Goal: Obtain resource: Obtain resource

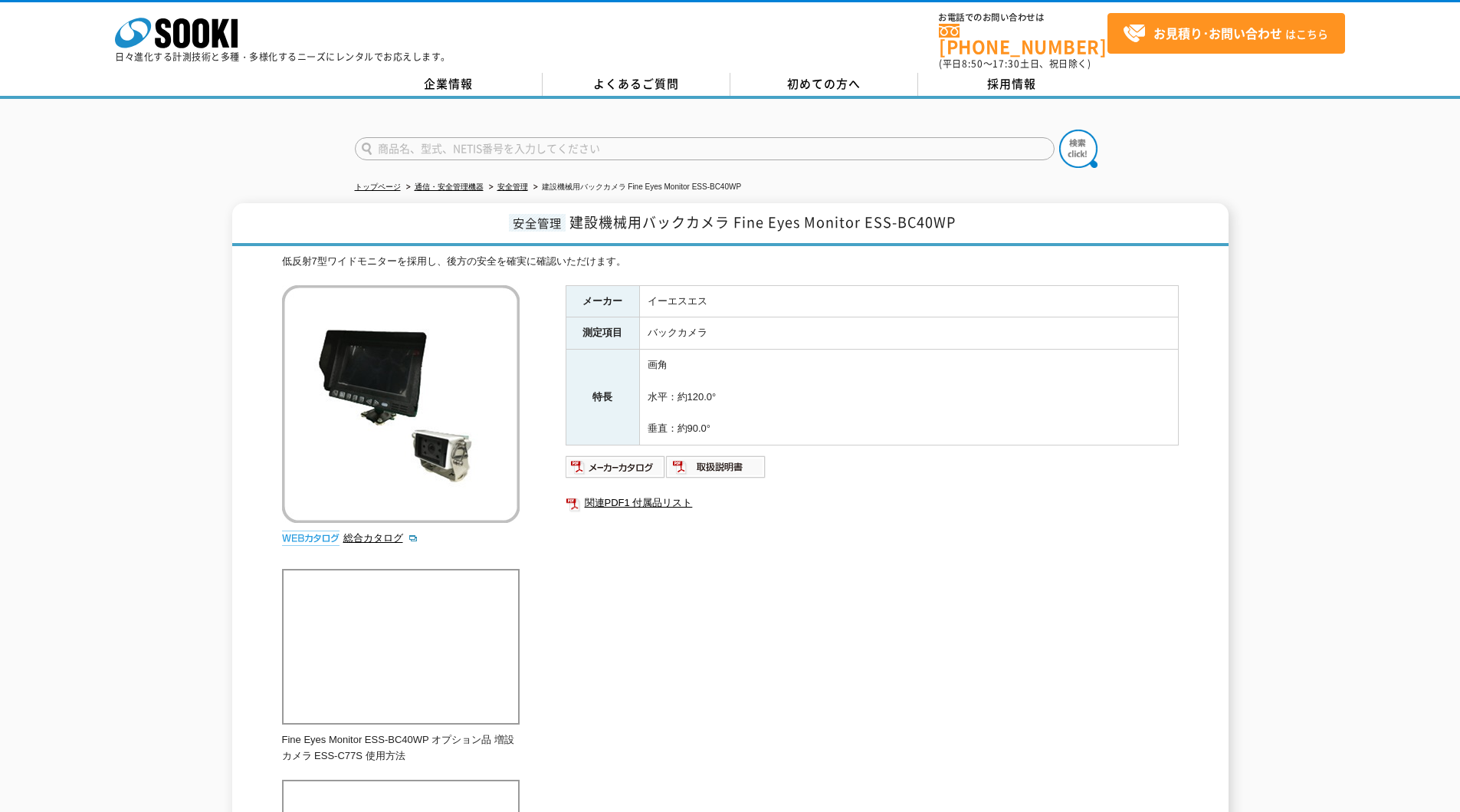
click at [619, 493] on link "関連PDF1 付属品リスト" at bounding box center [871, 502] width 613 height 19
click at [1138, 616] on div "低反射7型ワイドモニターを採用し、後方の安全を確実に確認いただけます。 総合カタログ メーカー イーエスエス 測定項目 バックカメラ 特長 画角 水平：約12…" at bounding box center [730, 615] width 896 height 721
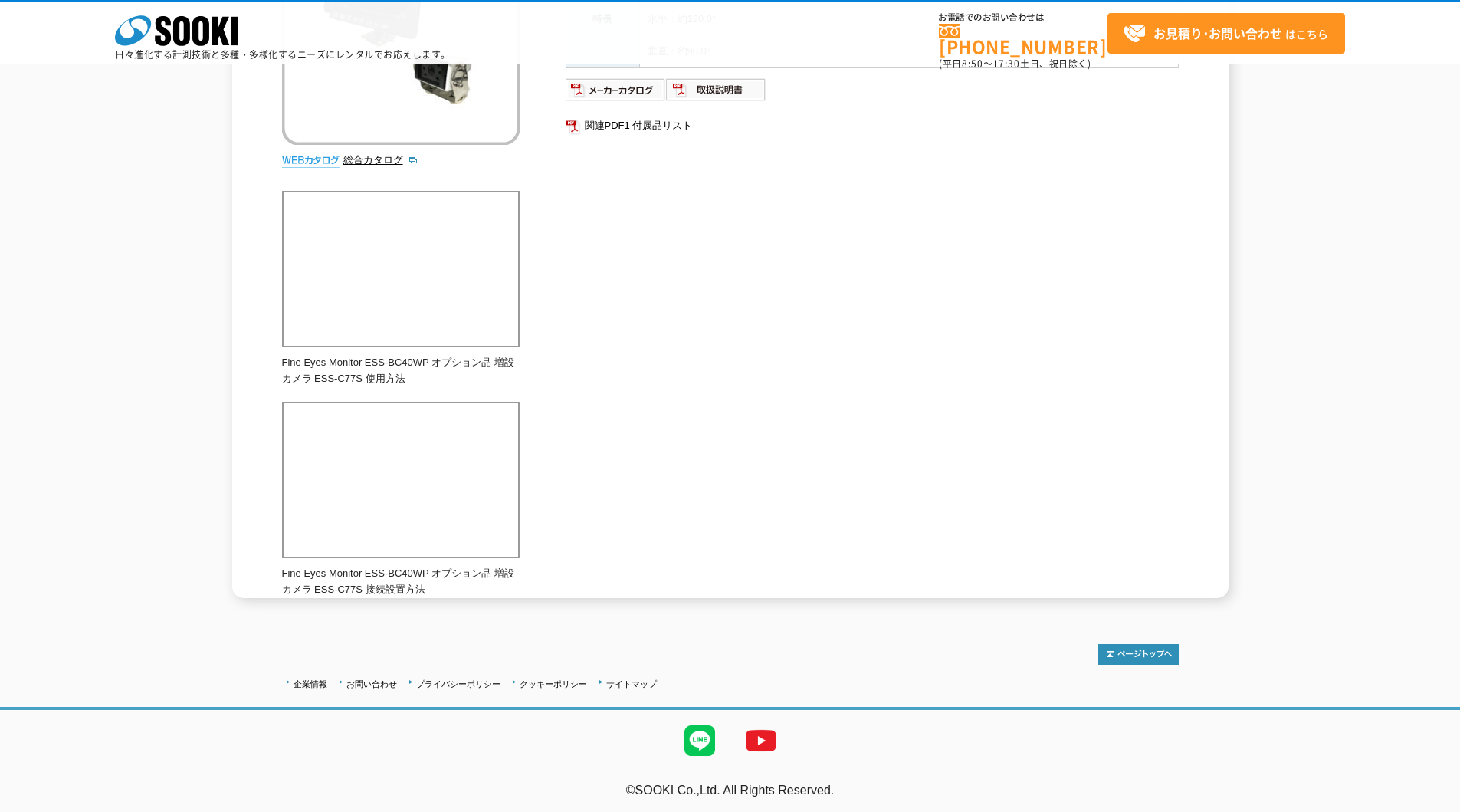
scroll to position [311, 0]
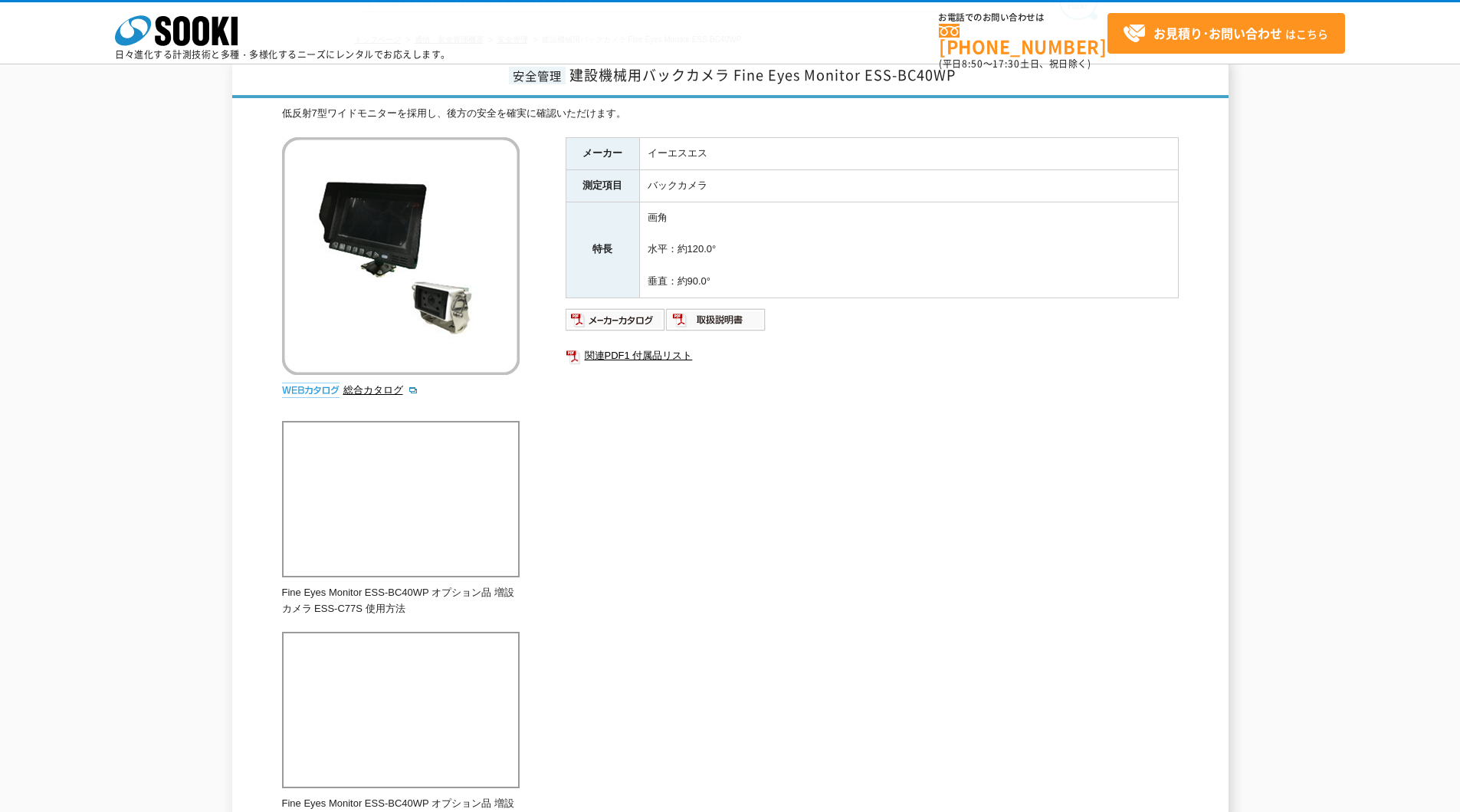
scroll to position [153, 0]
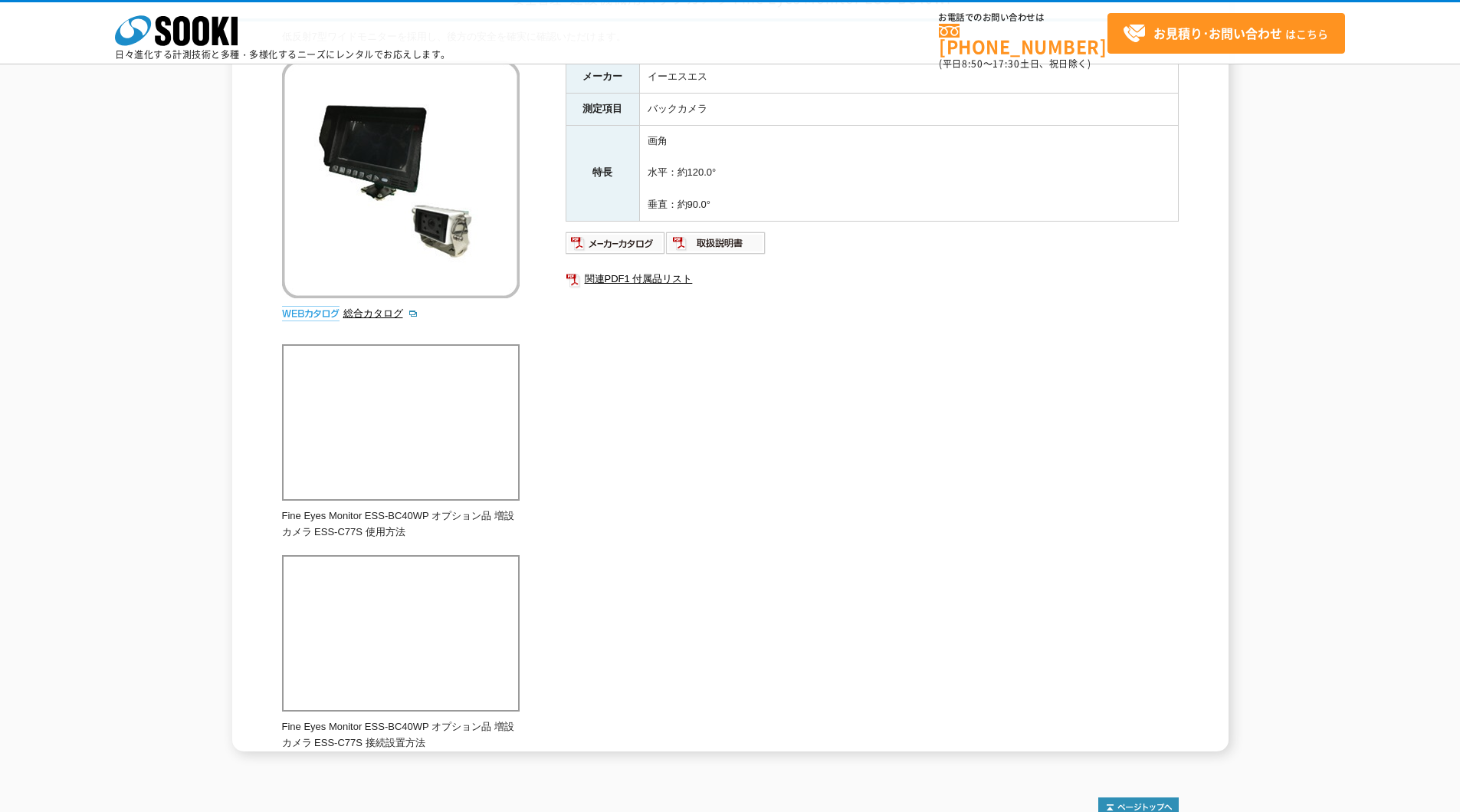
click at [703, 501] on div "低反射7型ワイドモニターを採用し、後方の安全を確実に確認いただけます。 総合カタログ メーカー イーエスエス 測定項目 バックカメラ 特長 画角 水平：約12…" at bounding box center [730, 389] width 896 height 721
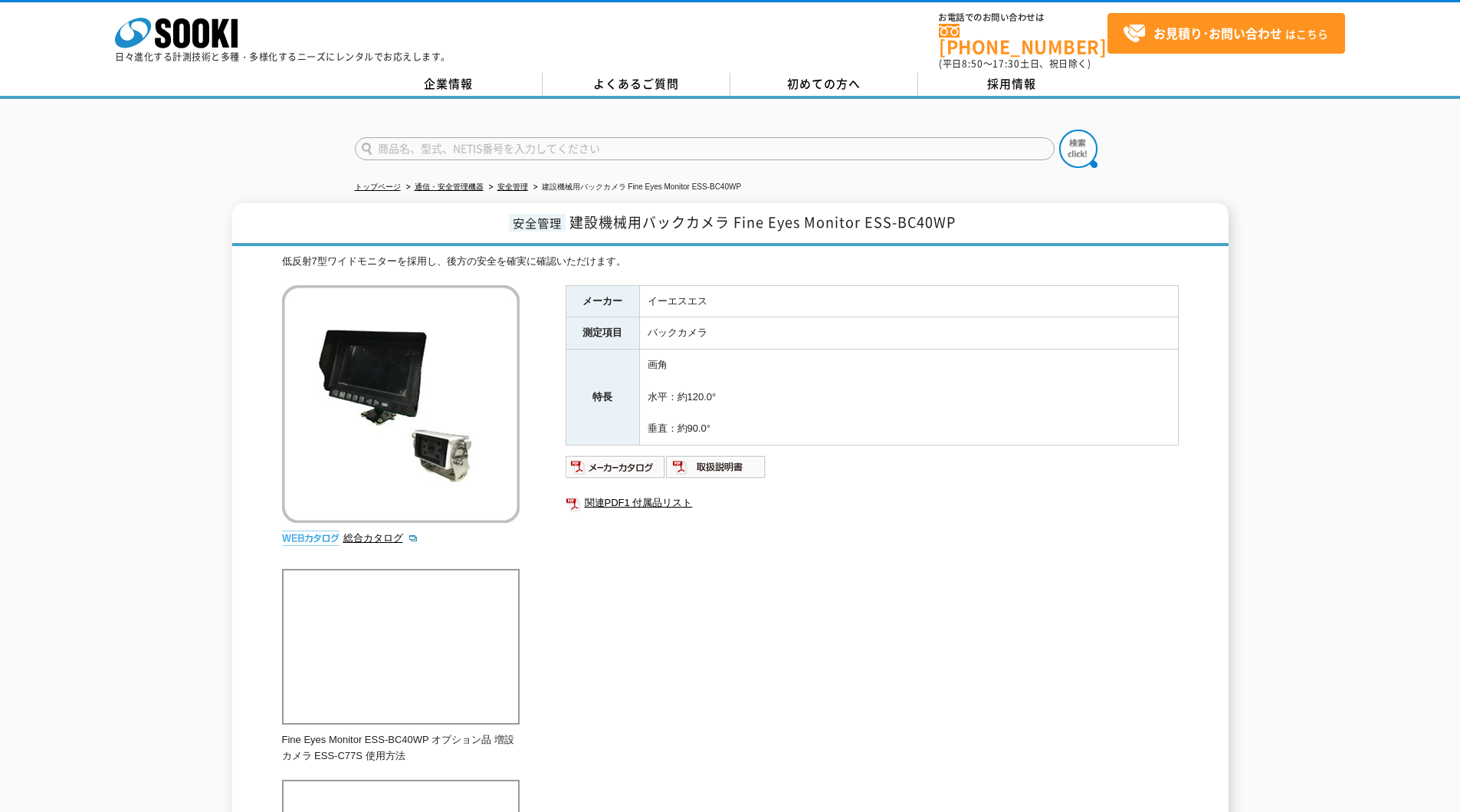
scroll to position [4, 0]
